Goal: Information Seeking & Learning: Find specific fact

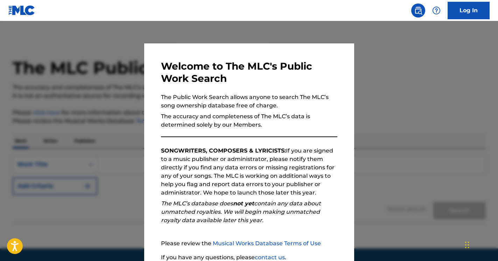
click at [381, 129] on div at bounding box center [249, 151] width 498 height 261
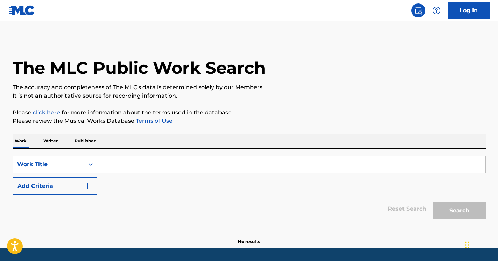
click at [138, 169] on input "Search Form" at bounding box center [291, 164] width 388 height 17
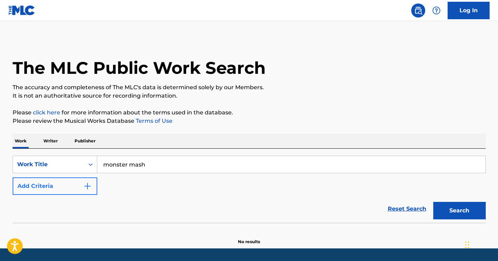
type input "monster mash"
click at [75, 190] on button "Add Criteria" at bounding box center [55, 185] width 85 height 17
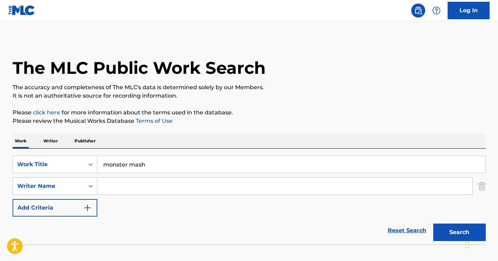
click at [133, 192] on input "Search Form" at bounding box center [284, 186] width 375 height 17
paste input "[PERSON_NAME]"
type input "[PERSON_NAME]"
click at [433, 224] on button "Search" at bounding box center [459, 232] width 52 height 17
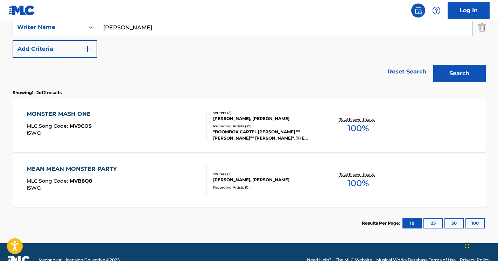
scroll to position [175, 0]
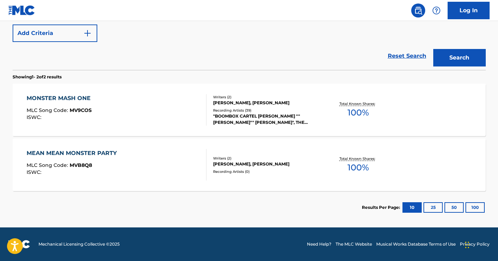
click at [258, 121] on div ""BOOMBOX CARTEL [PERSON_NAME] ""[PERSON_NAME]"" [PERSON_NAME]", THE REMIX STATI…" at bounding box center [266, 119] width 106 height 13
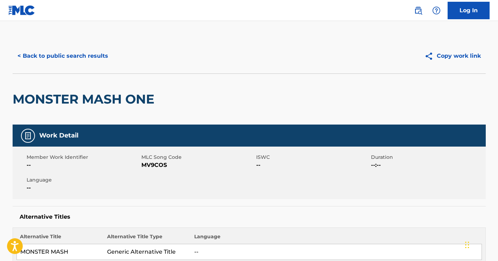
scroll to position [135, 0]
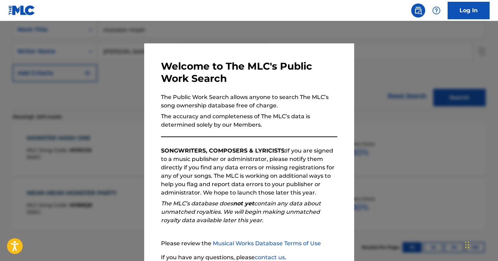
click at [388, 83] on div at bounding box center [249, 151] width 498 height 261
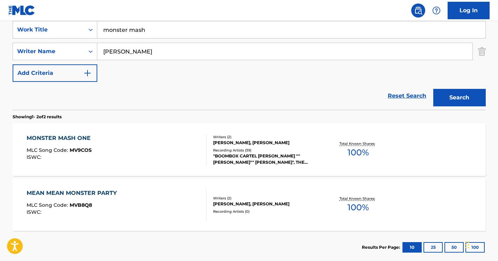
scroll to position [175, 0]
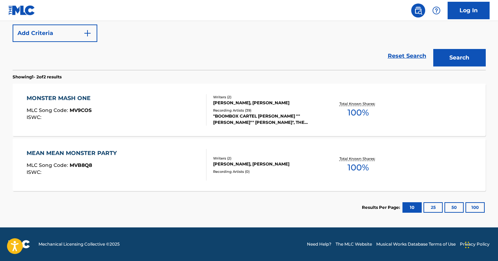
click at [262, 108] on div "Recording Artists ( 39 )" at bounding box center [266, 110] width 106 height 5
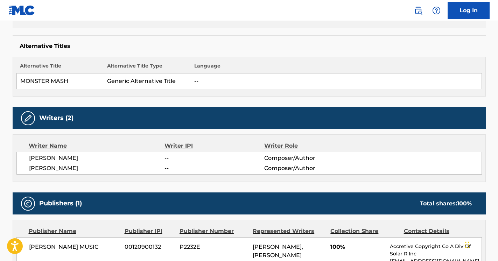
scroll to position [177, 0]
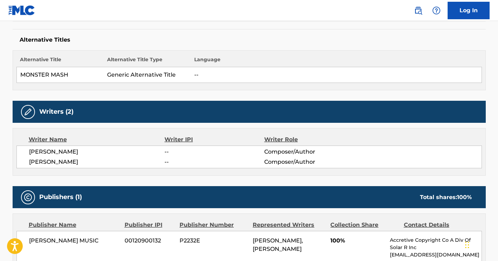
click at [72, 152] on span "[PERSON_NAME]" at bounding box center [97, 152] width 136 height 8
copy div "[PERSON_NAME]"
